Goal: Task Accomplishment & Management: Complete application form

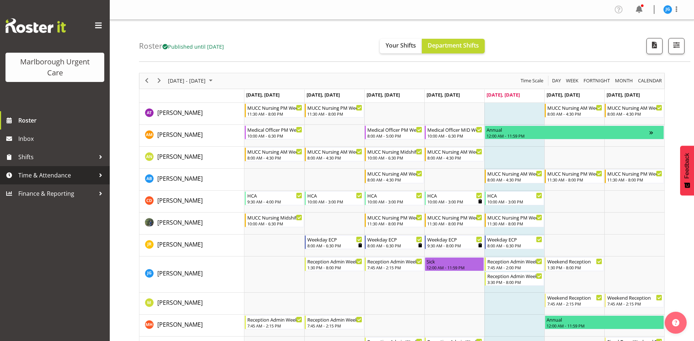
click at [49, 175] on span "Time & Attendance" at bounding box center [56, 175] width 77 height 11
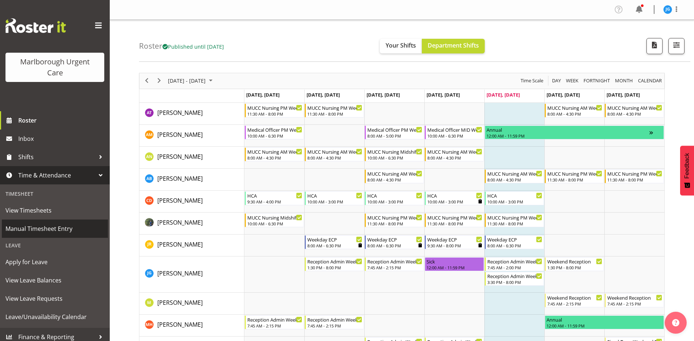
click at [53, 227] on span "Manual Timesheet Entry" at bounding box center [54, 228] width 99 height 11
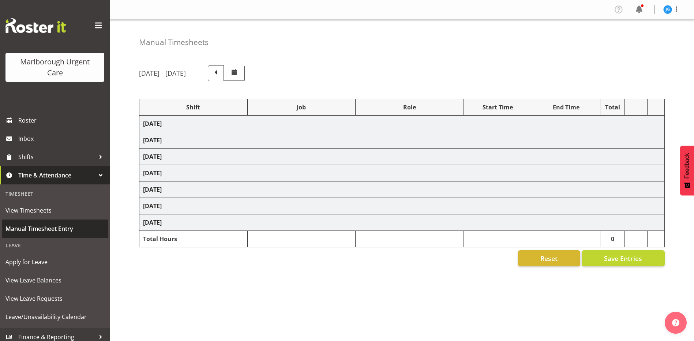
select select "81205"
select select "81204"
select select "81205"
select select "81204"
select select "81205"
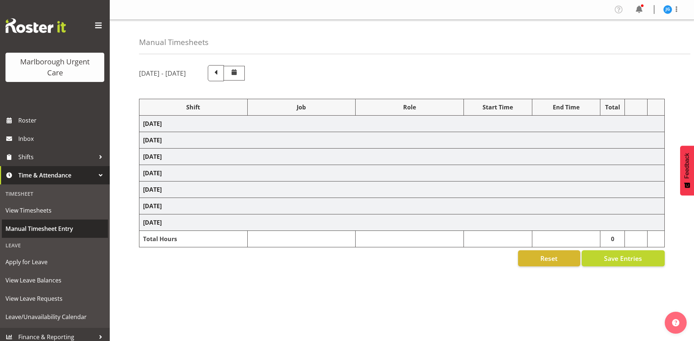
select select "83091"
select select "1563"
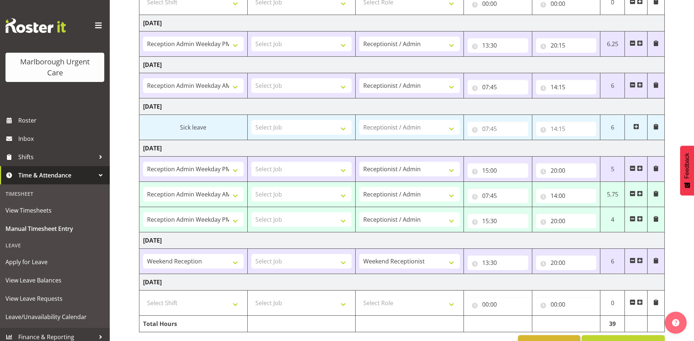
scroll to position [127, 0]
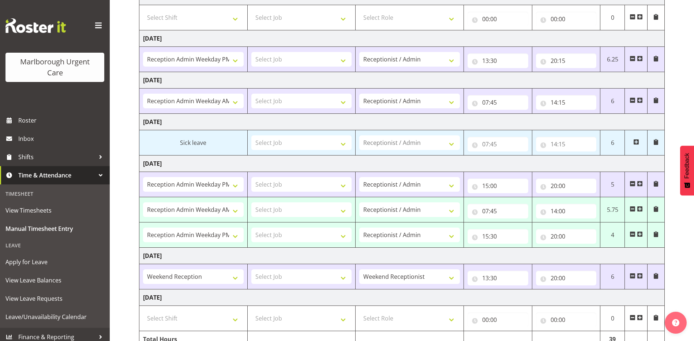
click at [632, 233] on span at bounding box center [632, 234] width 6 height 6
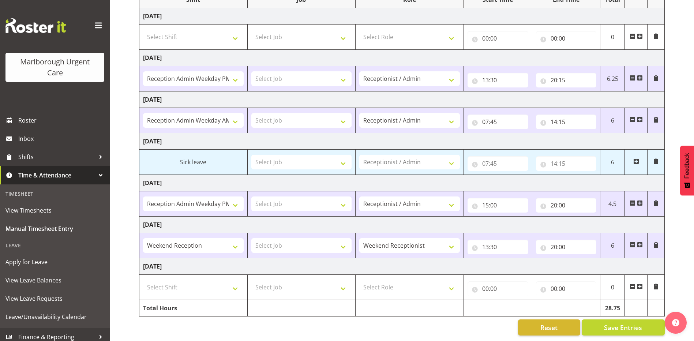
scroll to position [113, 0]
click at [27, 117] on span "Roster" at bounding box center [62, 120] width 88 height 11
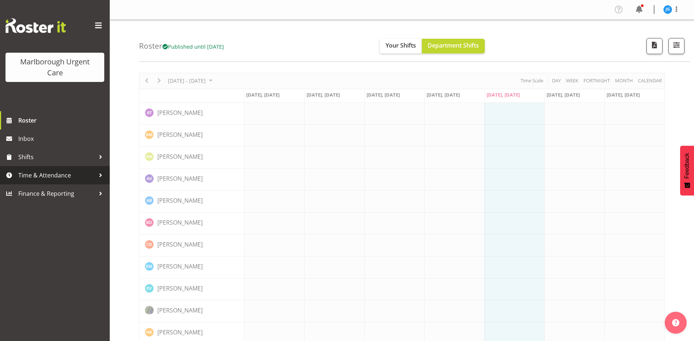
click at [44, 178] on span "Time & Attendance" at bounding box center [56, 175] width 77 height 11
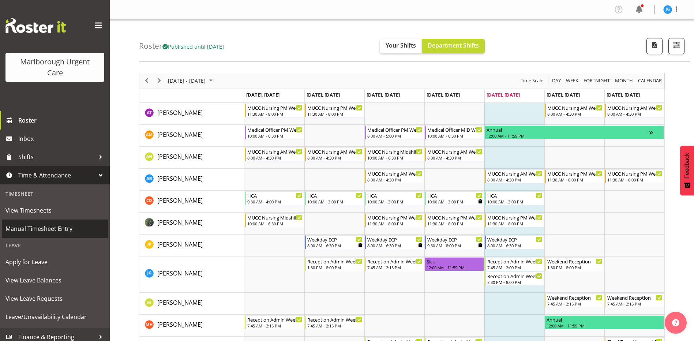
click at [39, 227] on span "Manual Timesheet Entry" at bounding box center [54, 228] width 99 height 11
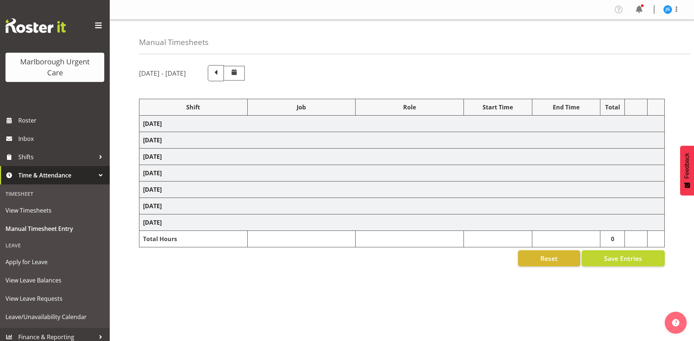
select select "81205"
select select "81204"
select select "81205"
select select "81204"
select select "81205"
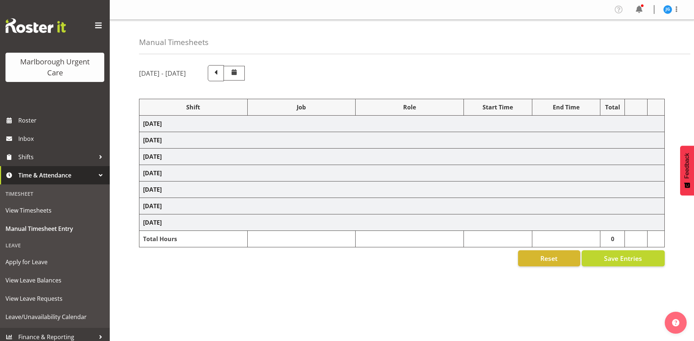
select select "83091"
select select "1563"
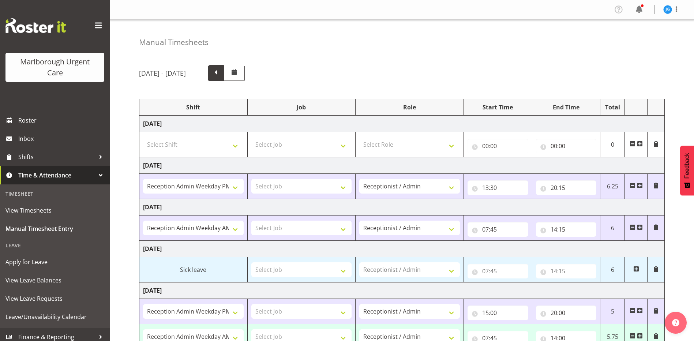
click at [220, 72] on span at bounding box center [216, 73] width 10 height 10
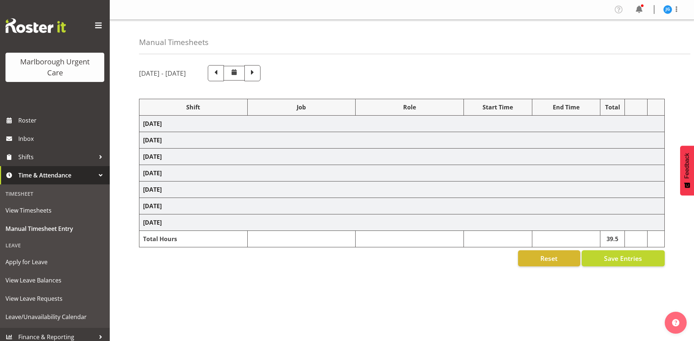
select select "81204"
select select "81205"
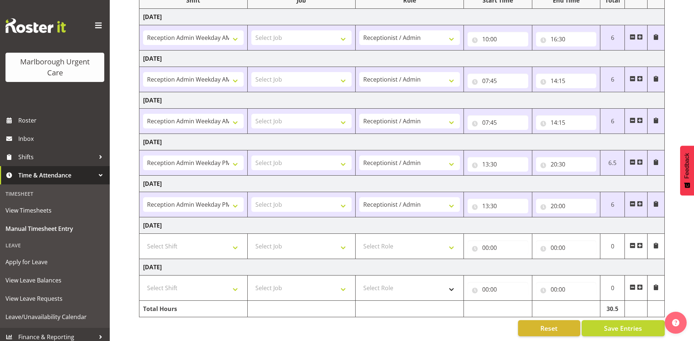
scroll to position [113, 0]
click at [623, 324] on span "Save Entries" at bounding box center [623, 327] width 38 height 10
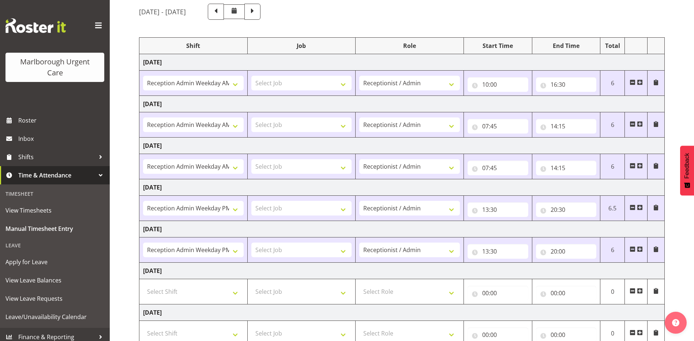
scroll to position [0, 0]
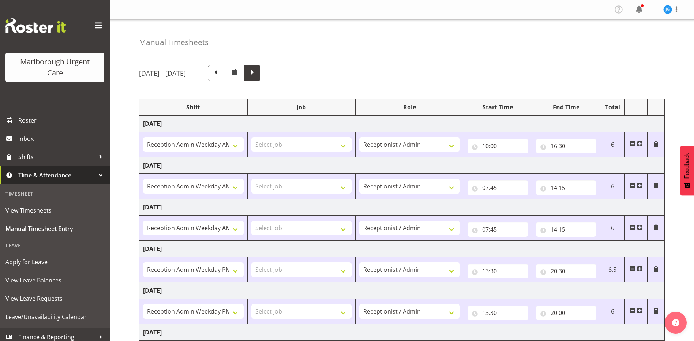
click at [257, 76] on span at bounding box center [253, 73] width 10 height 10
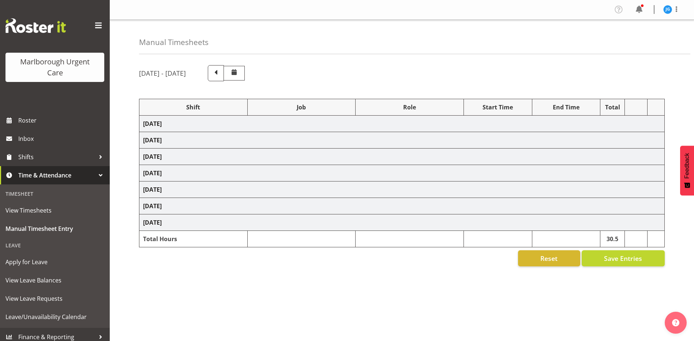
select select "81205"
select select "81204"
select select "81205"
select select "81204"
select select "81205"
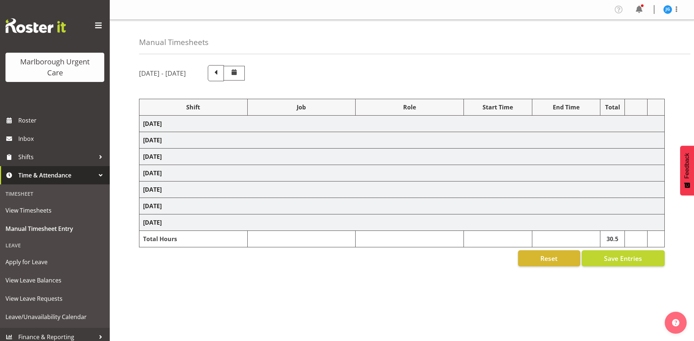
select select "83091"
select select "1563"
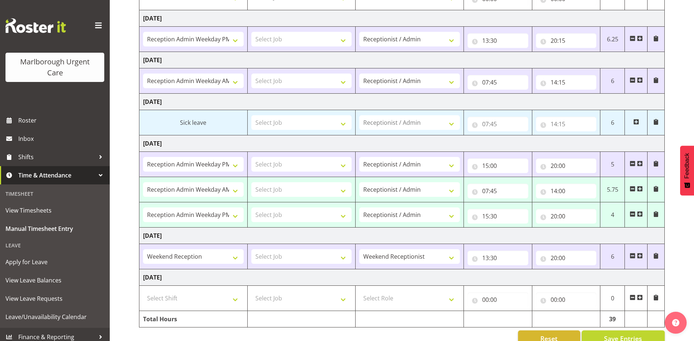
scroll to position [163, 0]
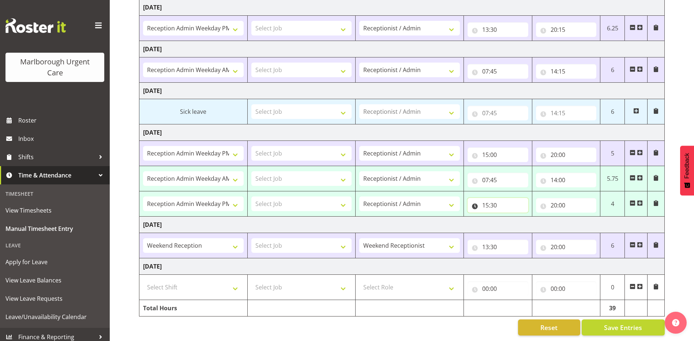
click at [492, 199] on input "15:30" at bounding box center [497, 205] width 61 height 15
click at [534, 218] on select "00 01 02 03 04 05 06 07 08 09 10 11 12 13 14 15 16 17 18 19 20 21 22 23 24 25 2…" at bounding box center [536, 224] width 16 height 15
select select "0"
click at [528, 217] on select "00 01 02 03 04 05 06 07 08 09 10 11 12 13 14 15 16 17 18 19 20 21 22 23 24 25 2…" at bounding box center [536, 224] width 16 height 15
type input "15:00"
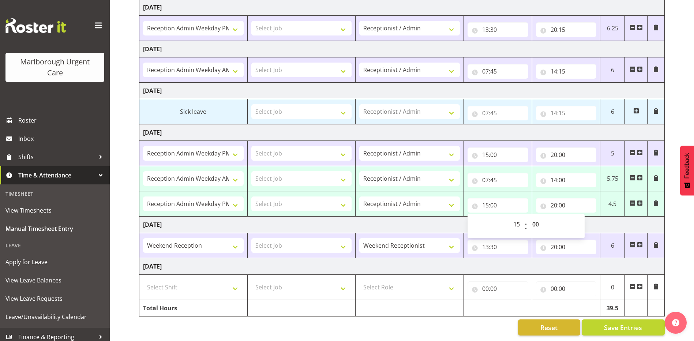
click at [426, 218] on td "[DATE]" at bounding box center [401, 224] width 525 height 16
click at [632, 150] on span at bounding box center [632, 153] width 6 height 6
select select "81204"
type input "07:45"
type input "14:00"
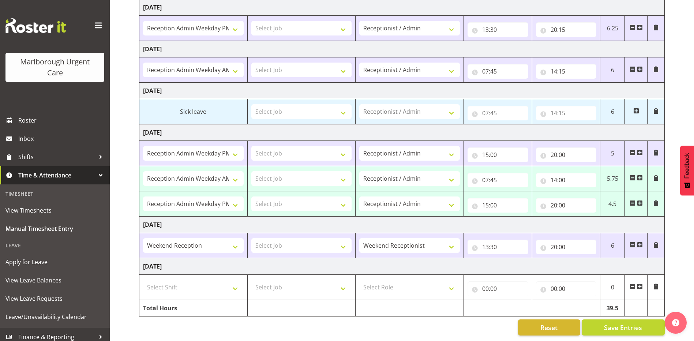
select select "81205"
type input "15:00"
type input "20:00"
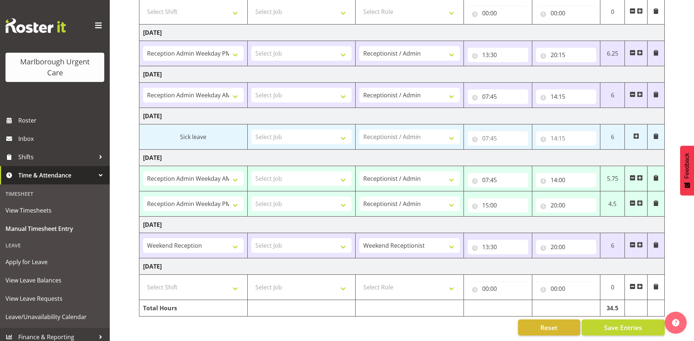
scroll to position [138, 0]
click at [626, 322] on span "Save Entries" at bounding box center [623, 327] width 38 height 10
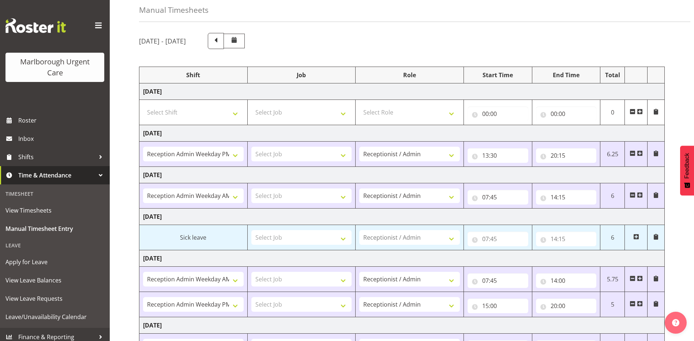
scroll to position [29, 0]
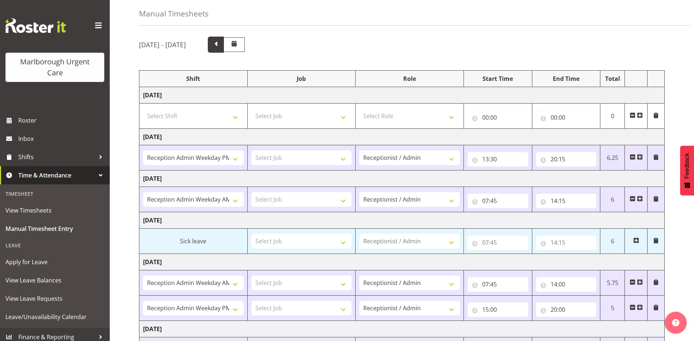
click at [220, 48] on span at bounding box center [216, 44] width 10 height 10
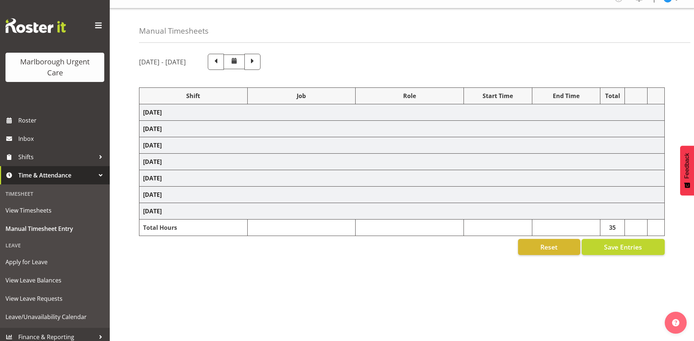
select select "81204"
select select "81205"
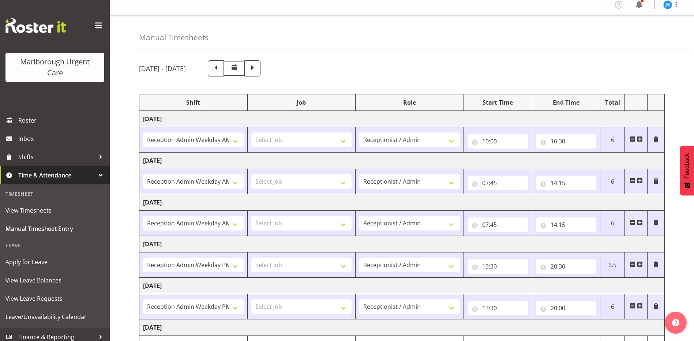
scroll to position [0, 0]
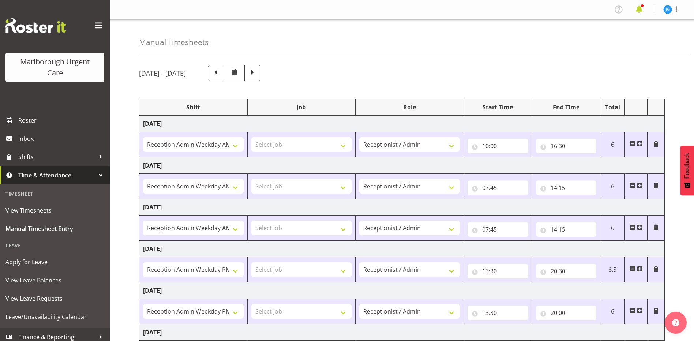
click at [638, 6] on span at bounding box center [639, 10] width 12 height 12
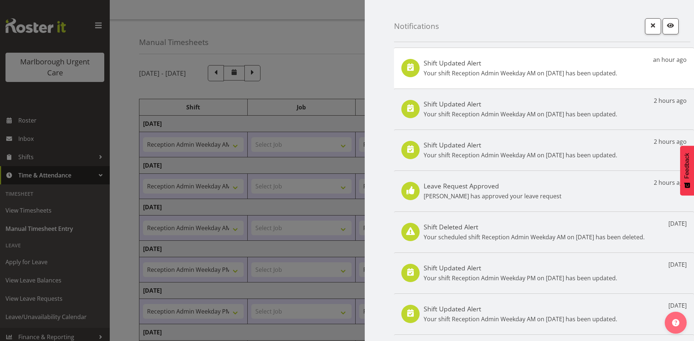
click at [306, 30] on div at bounding box center [347, 170] width 694 height 341
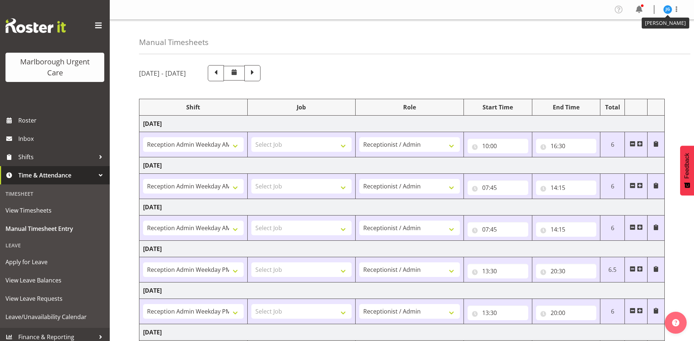
click at [669, 9] on img at bounding box center [667, 9] width 9 height 9
click at [641, 38] on link "Log Out" at bounding box center [645, 38] width 70 height 13
